Goal: Navigation & Orientation: Understand site structure

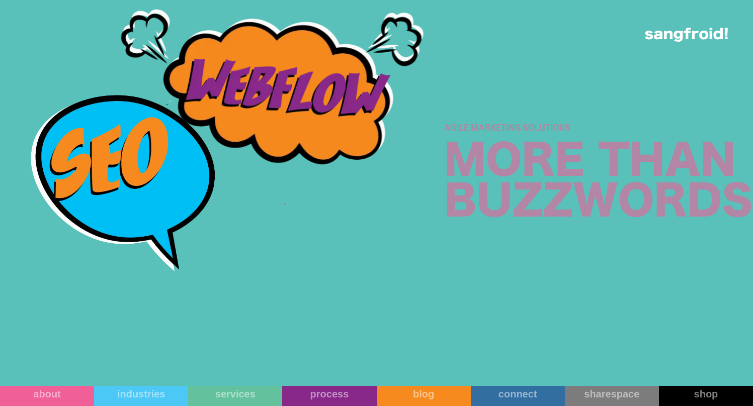
scroll to position [1805, 0]
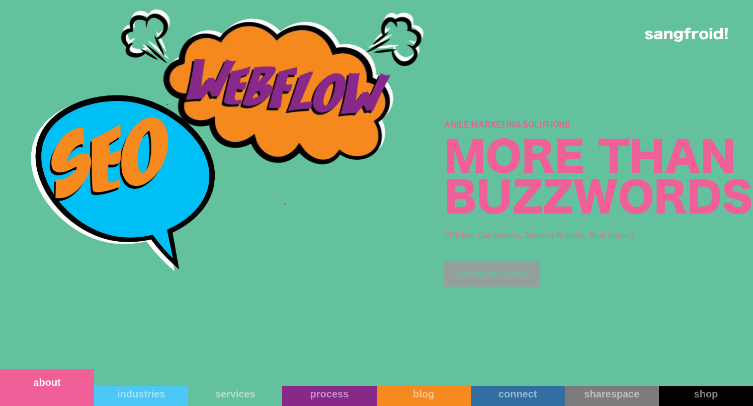
click at [60, 392] on link "about" at bounding box center [47, 388] width 94 height 37
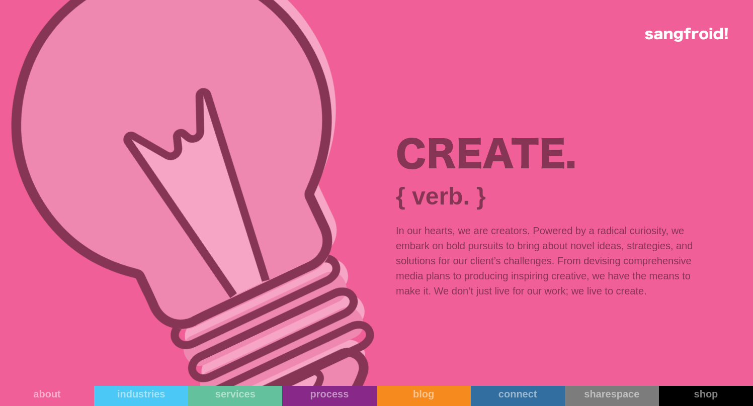
scroll to position [6268, 0]
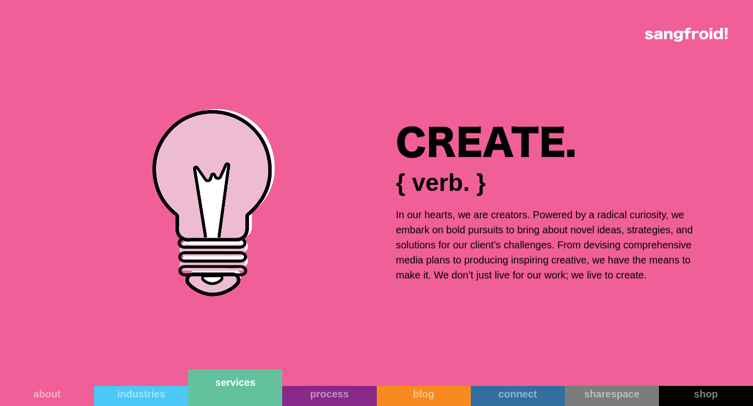
click at [240, 394] on link "services" at bounding box center [235, 388] width 94 height 37
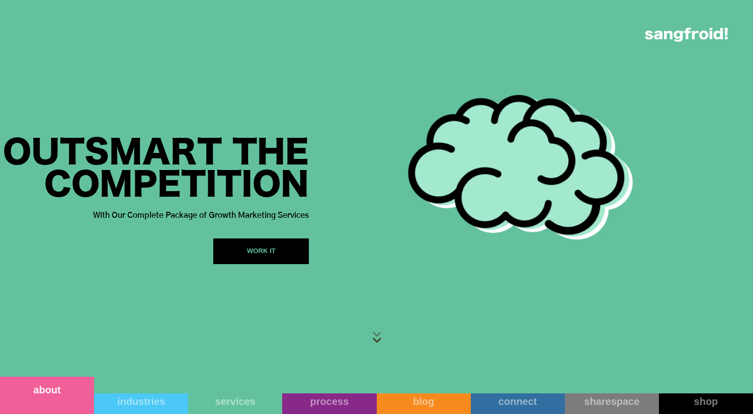
click at [58, 404] on link "about" at bounding box center [47, 395] width 94 height 37
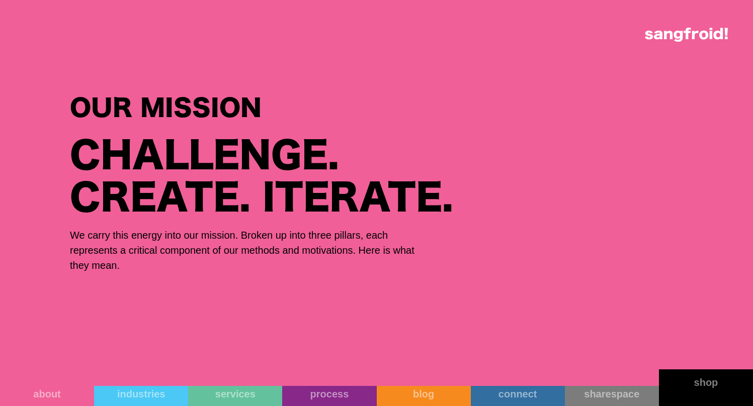
scroll to position [2948, 0]
